Goal: Register for event/course

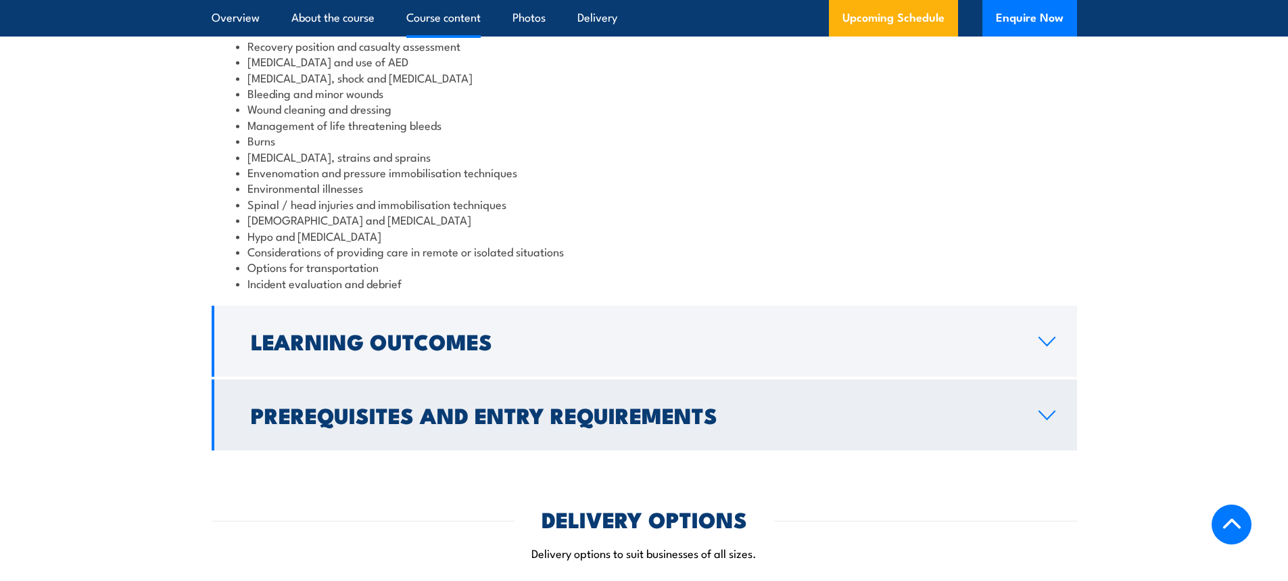
scroll to position [1352, 0]
click at [452, 412] on h2 "Prerequisites and Entry Requirements" at bounding box center [634, 413] width 766 height 19
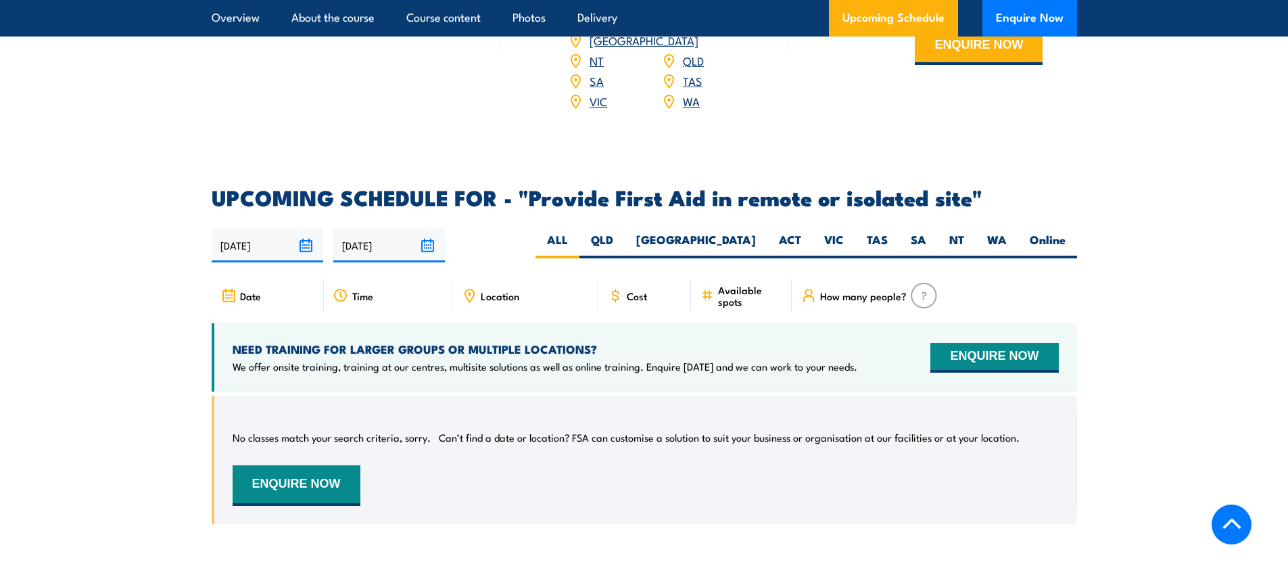
scroll to position [2080, 0]
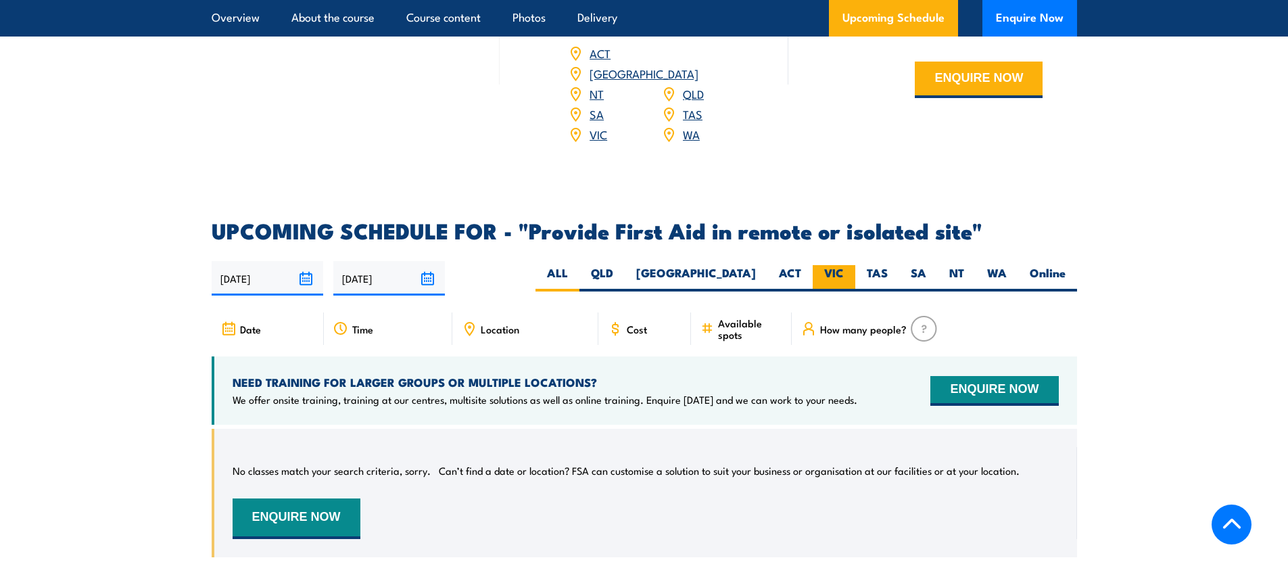
click at [830, 265] on label "VIC" at bounding box center [834, 278] width 43 height 26
click at [844, 265] on input "VIC" at bounding box center [848, 269] width 9 height 9
radio input "true"
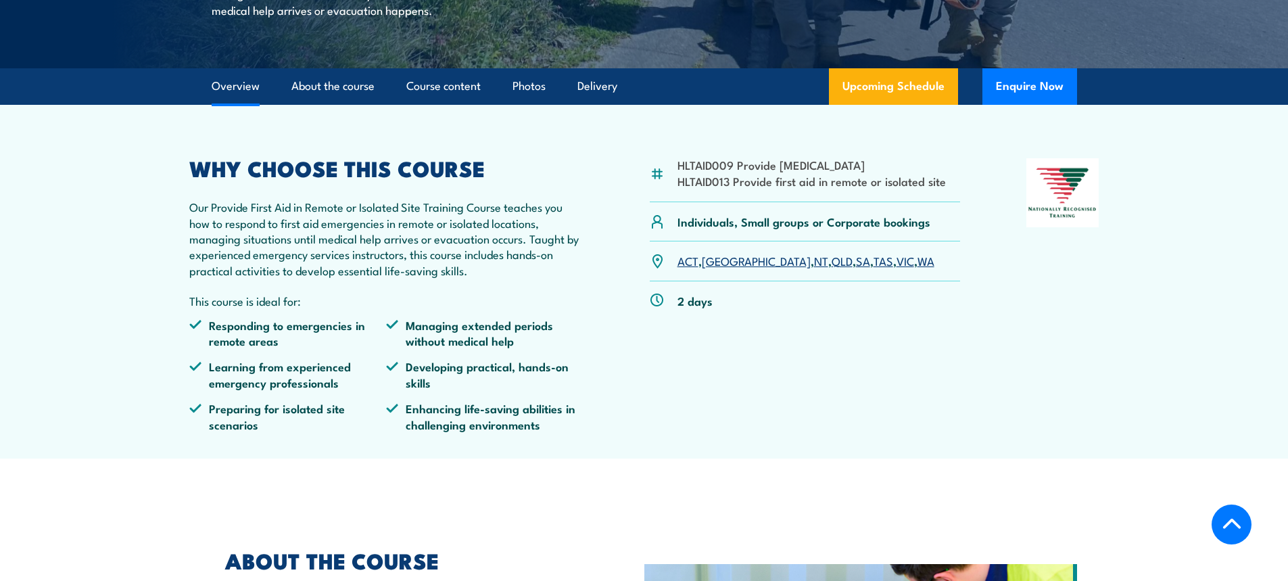
scroll to position [337, 0]
